Goal: Task Accomplishment & Management: Manage account settings

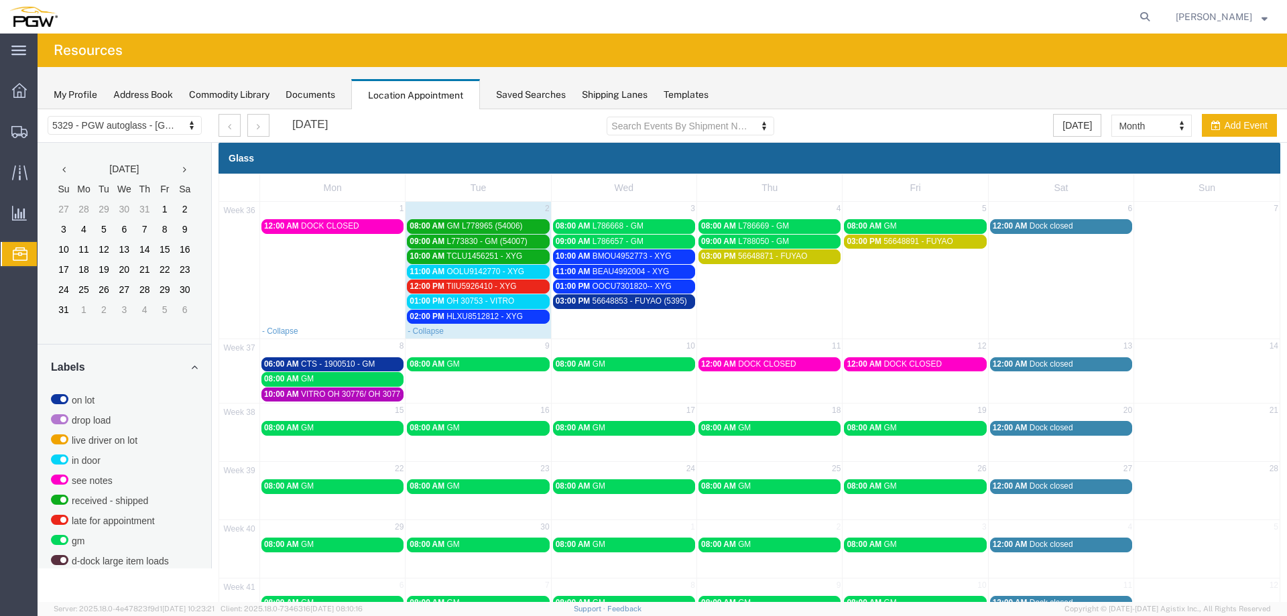
scroll to position [346, 0]
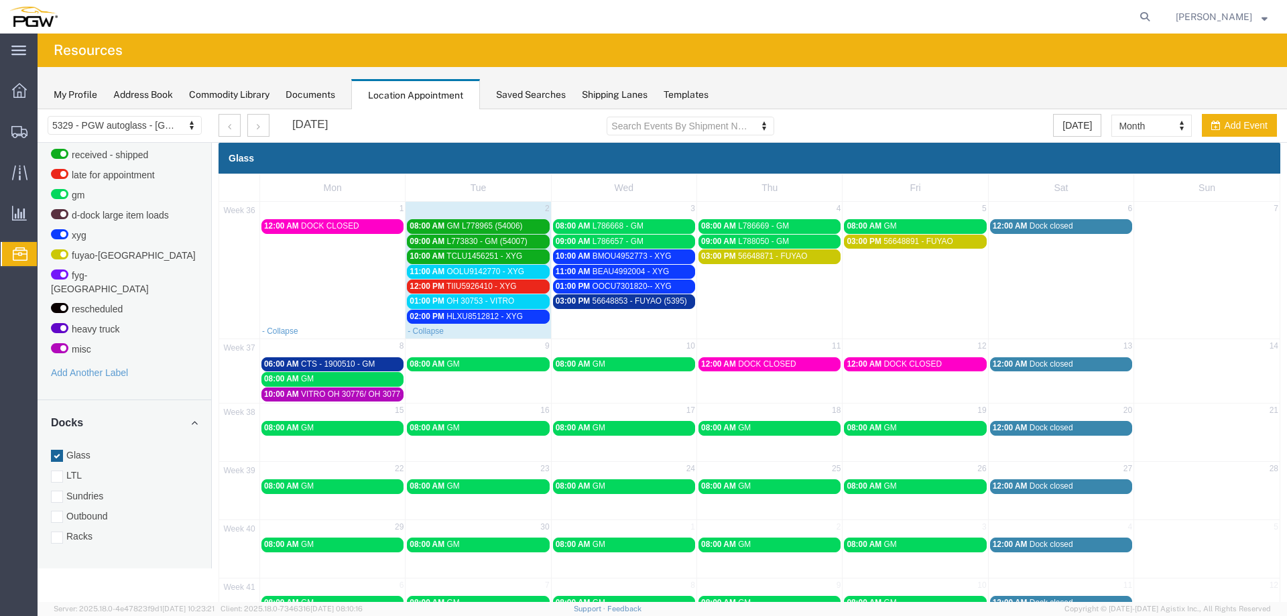
click at [513, 301] on span "OH 30753 - VITRO" at bounding box center [480, 300] width 68 height 9
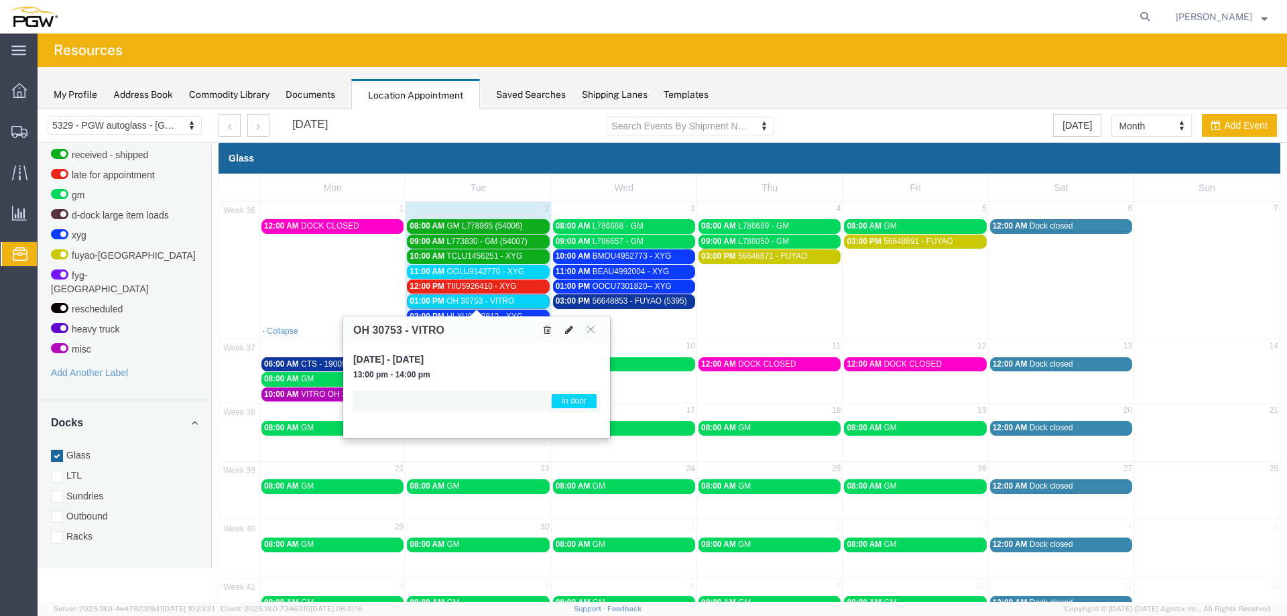
click at [567, 329] on icon at bounding box center [569, 329] width 8 height 9
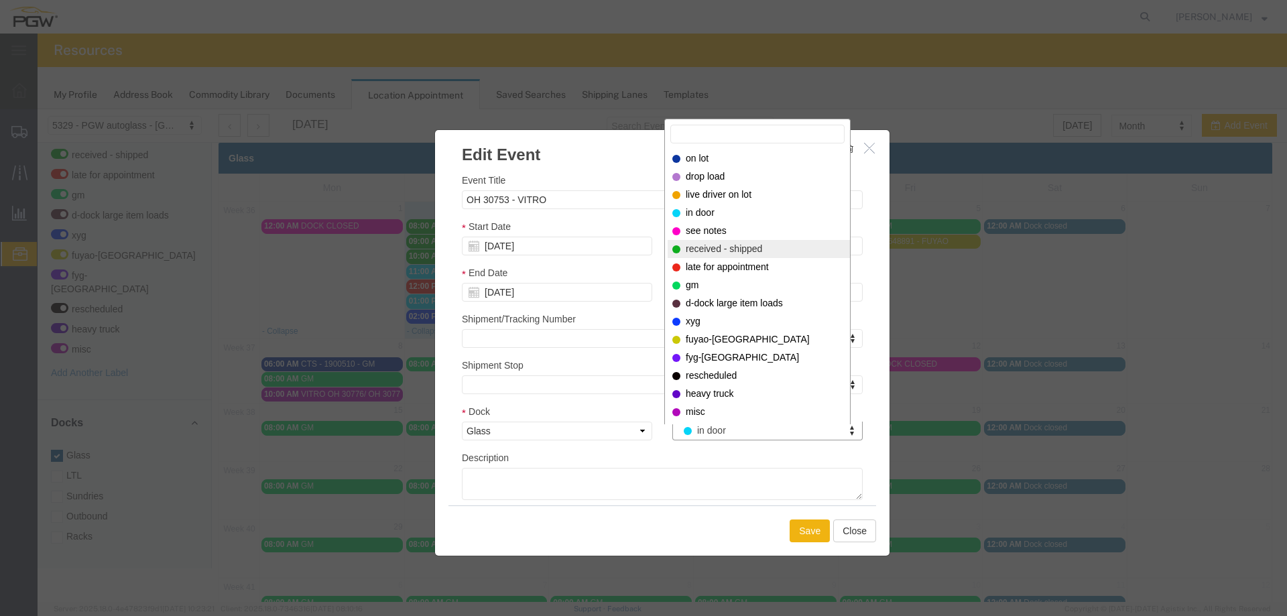
select select "200"
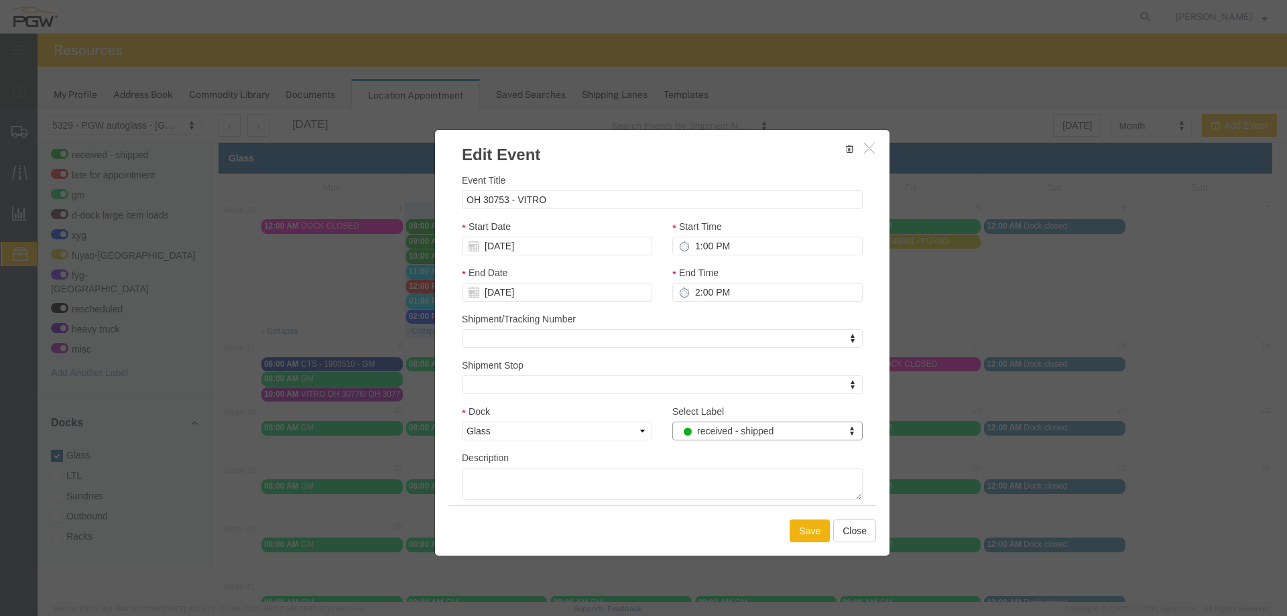
click at [789, 519] on div "Save Close" at bounding box center [662, 530] width 428 height 50
click at [790, 527] on button "Save" at bounding box center [810, 530] width 40 height 23
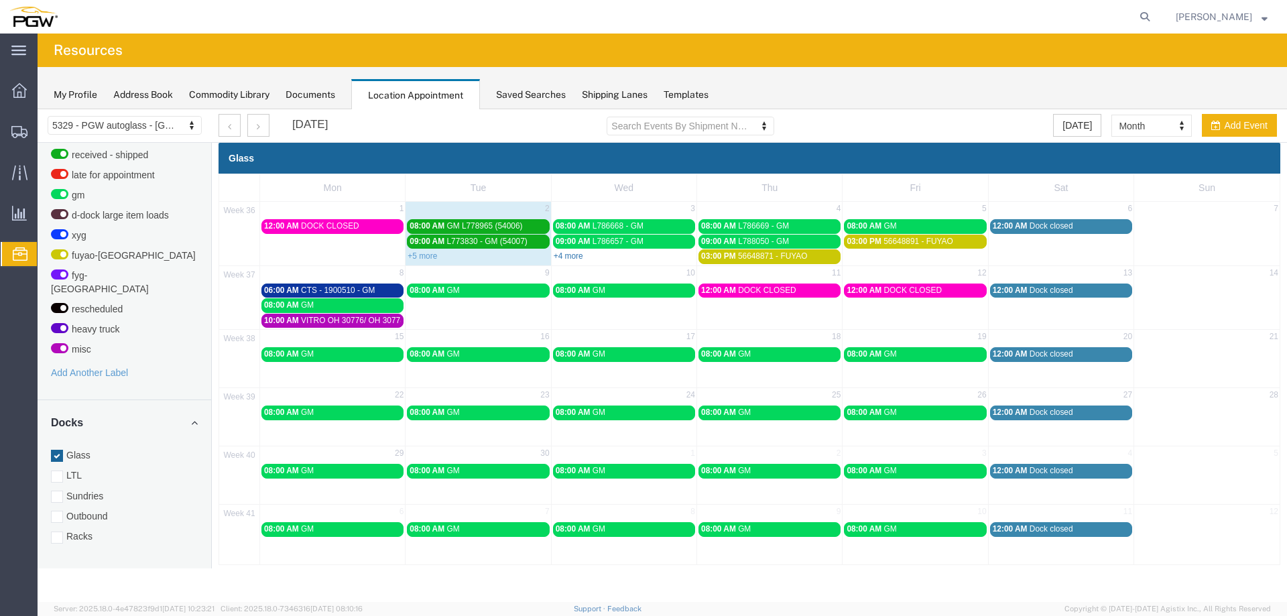
click at [572, 255] on link "+4 more" at bounding box center [568, 255] width 29 height 9
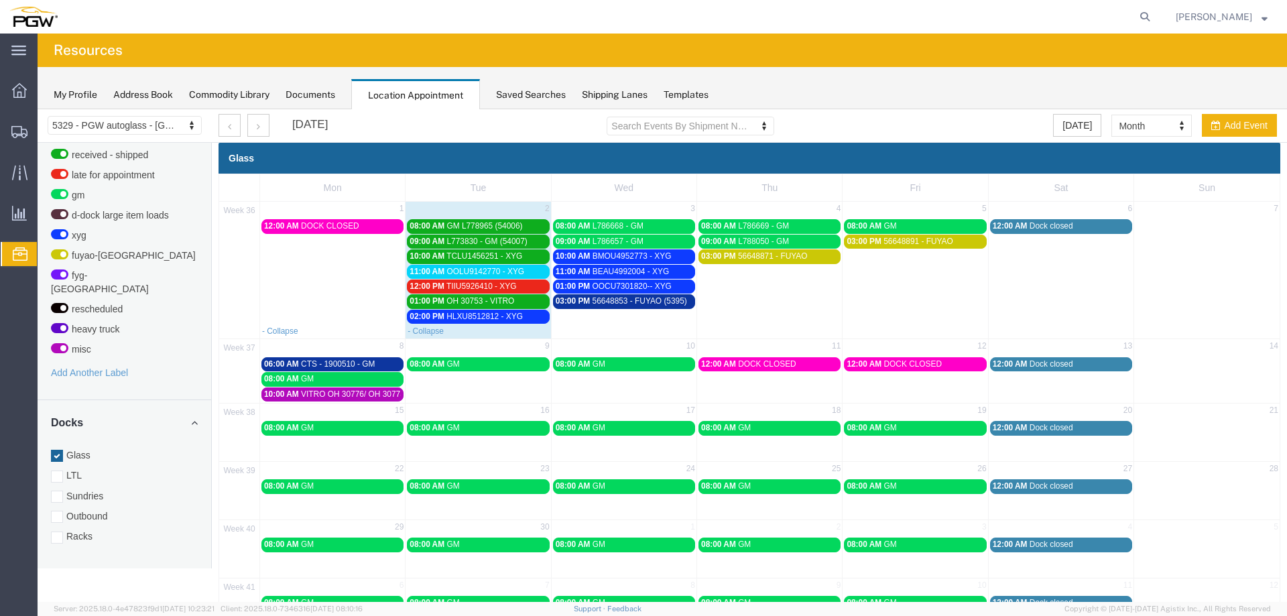
click at [520, 291] on div "12:00 PM TIIU5926410 - XYG" at bounding box center [478, 286] width 137 height 10
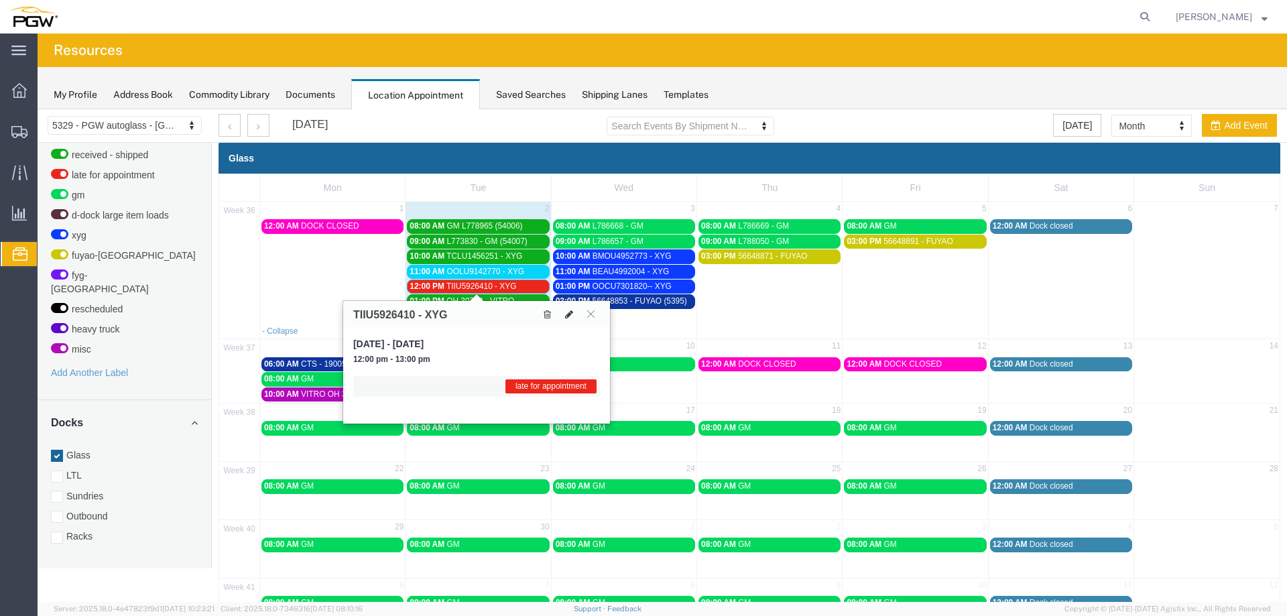
click at [570, 314] on icon at bounding box center [569, 314] width 8 height 9
select select "1"
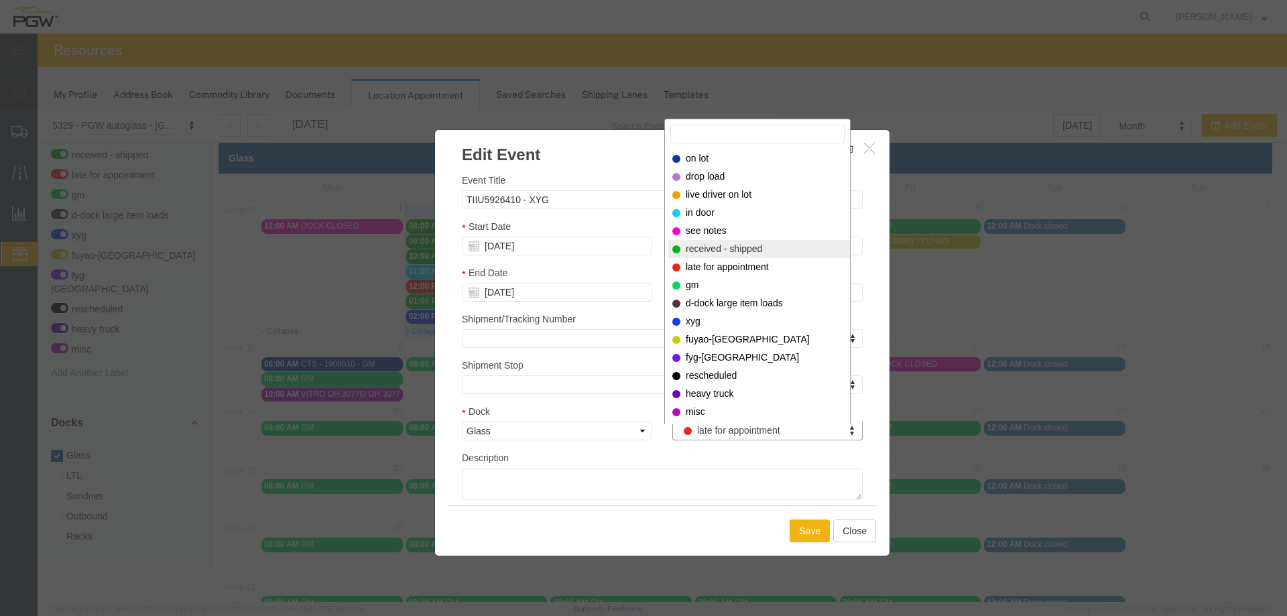
select select "200"
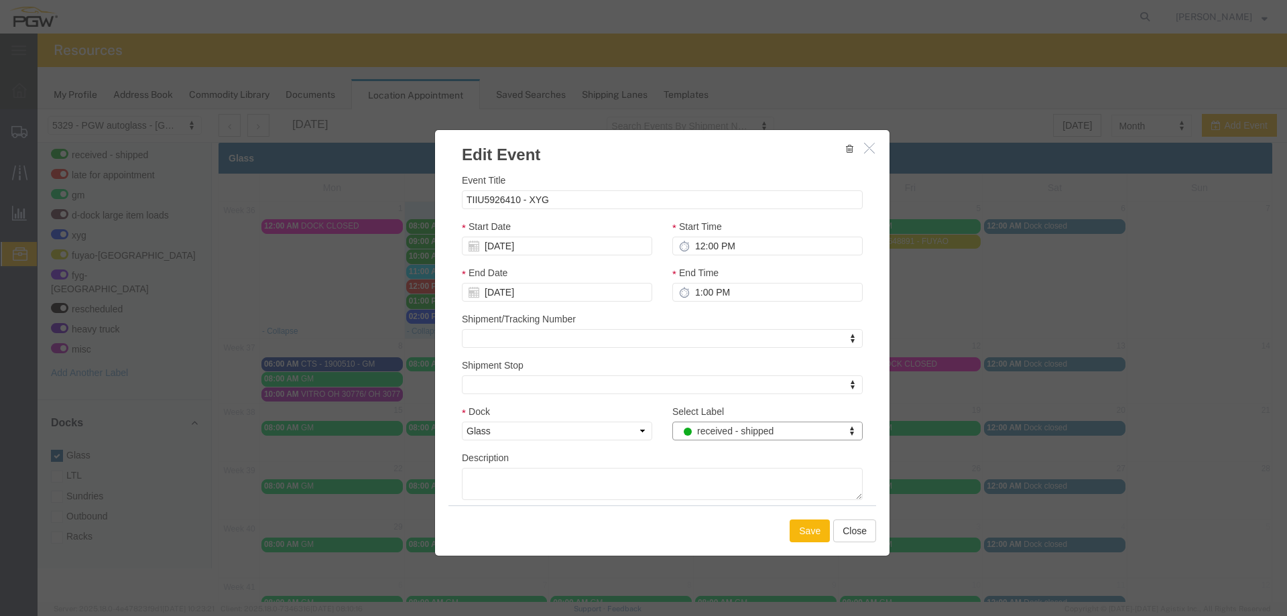
click at [808, 531] on button "Save" at bounding box center [810, 530] width 40 height 23
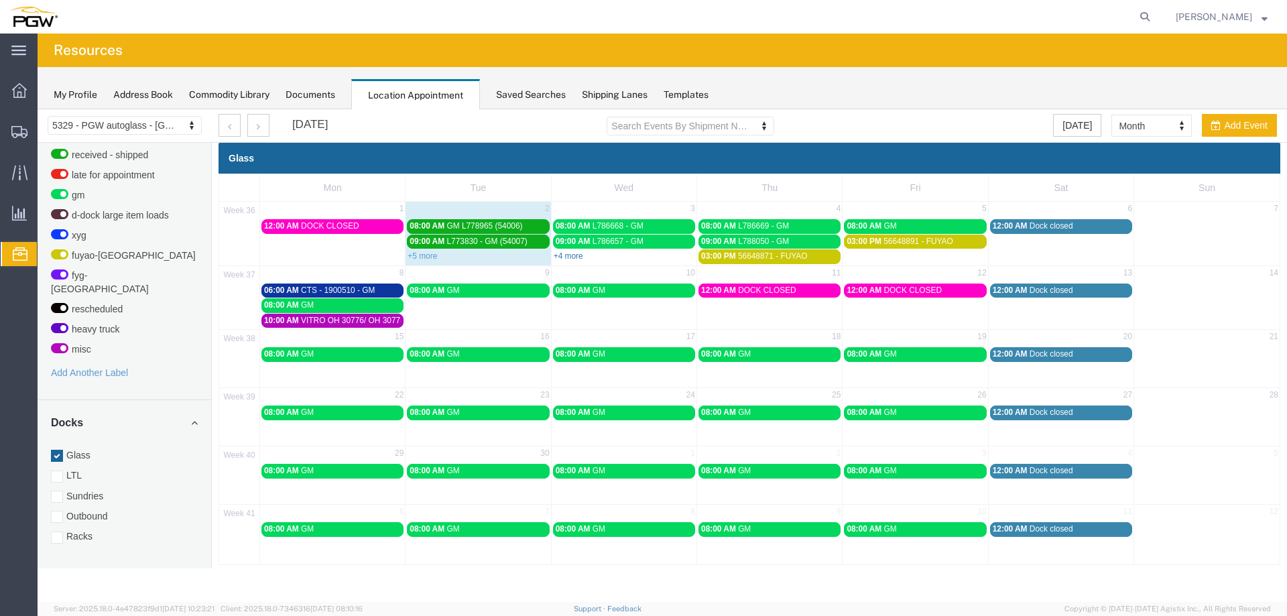
click at [576, 257] on link "+4 more" at bounding box center [568, 255] width 29 height 9
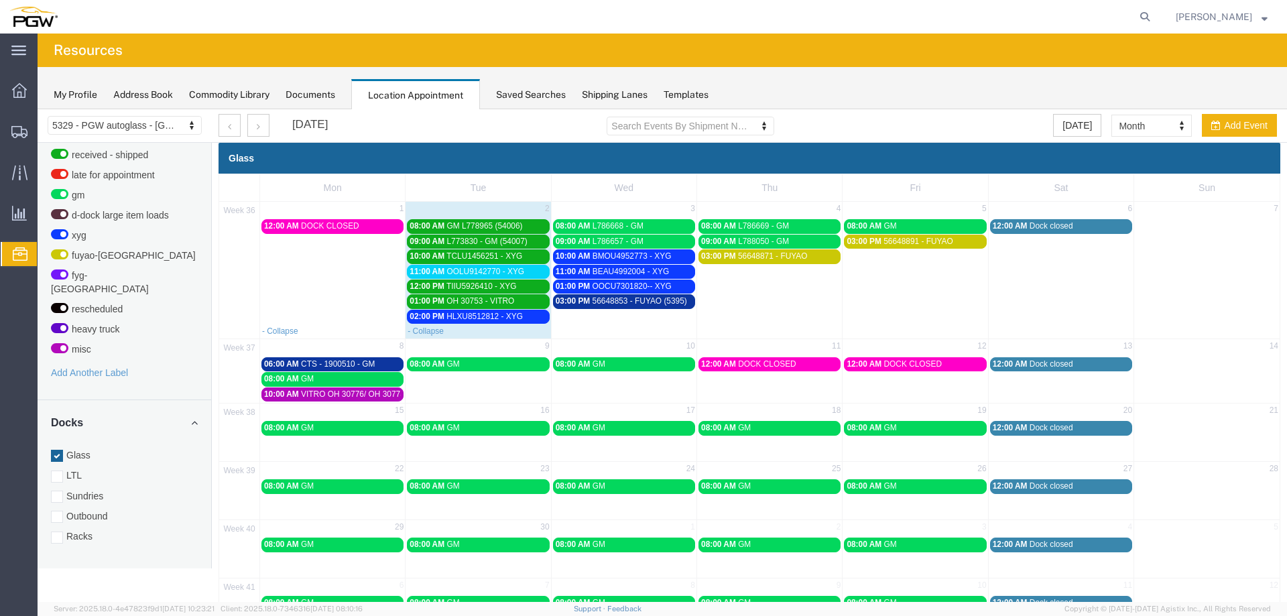
click at [496, 271] on span "OOLU9142770 - XYG" at bounding box center [485, 271] width 78 height 9
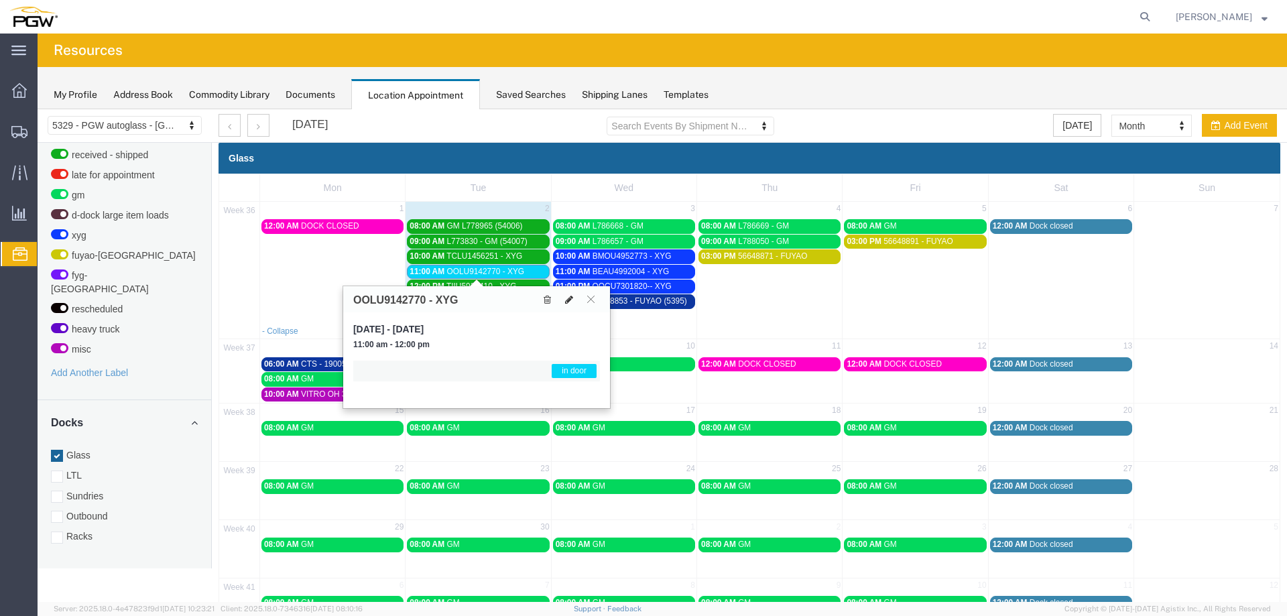
click at [569, 299] on icon at bounding box center [569, 299] width 8 height 9
select select "1"
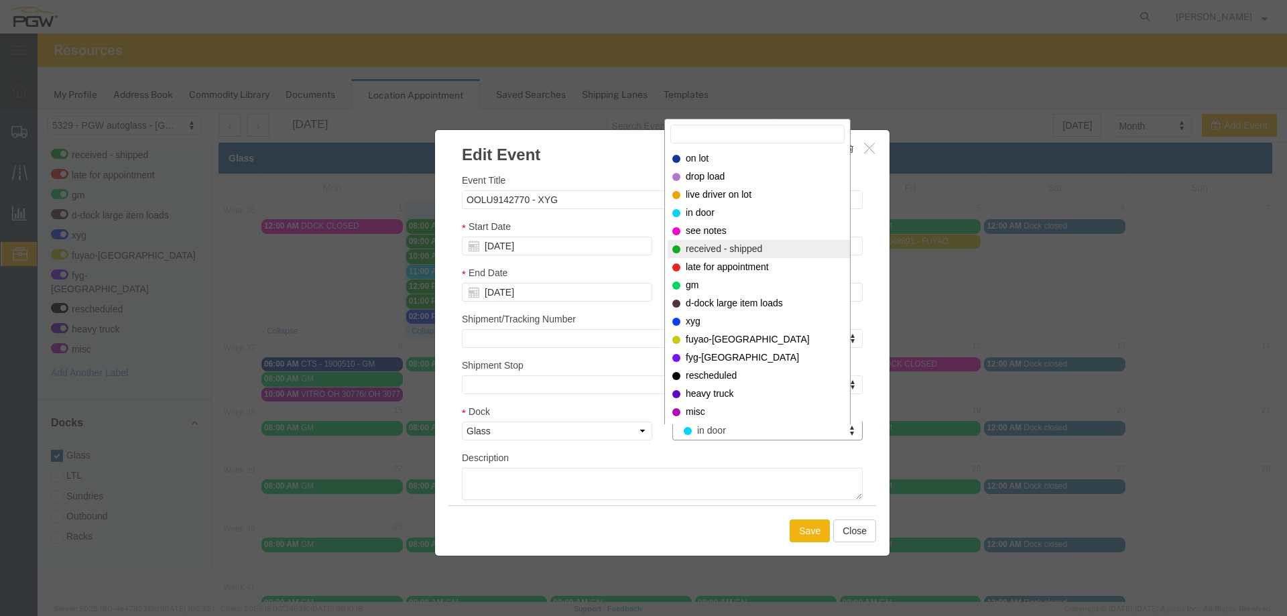
select select "200"
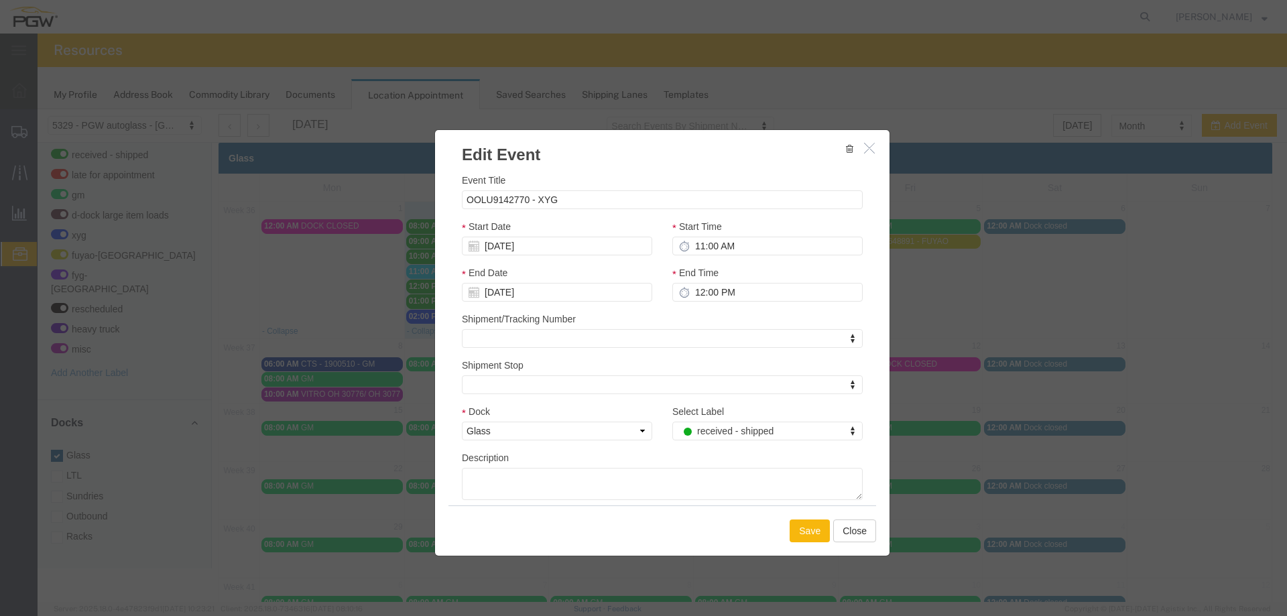
click at [798, 533] on button "Save" at bounding box center [810, 530] width 40 height 23
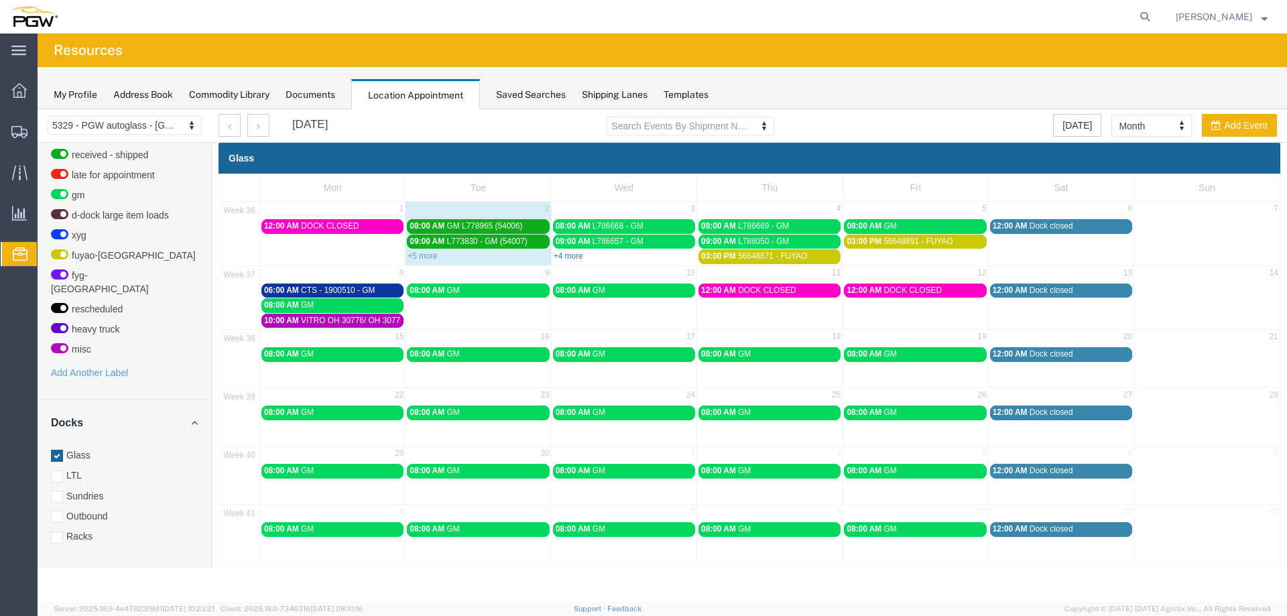
click at [566, 253] on link "+4 more" at bounding box center [568, 255] width 29 height 9
